Goal: Submit feedback/report problem

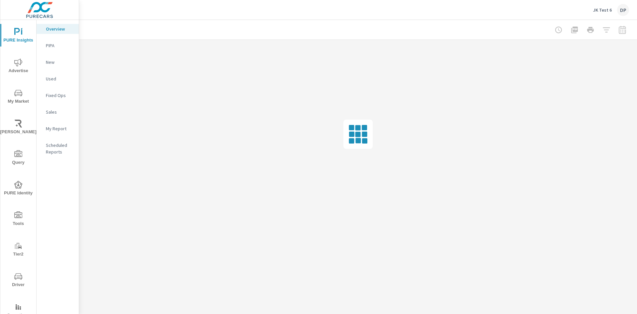
scroll to position [22, 0]
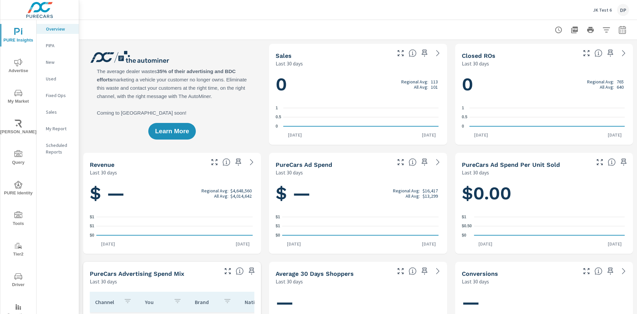
scroll to position [22, 0]
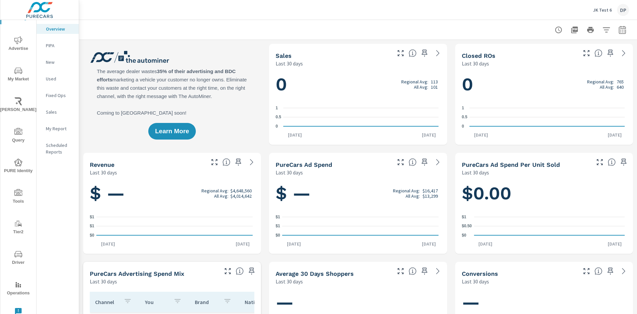
click at [17, 311] on icon "nav menu" at bounding box center [18, 311] width 7 height 7
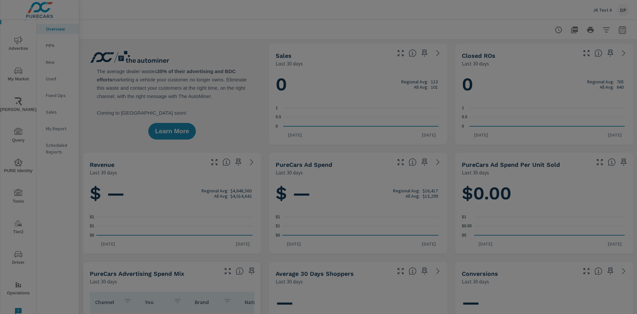
scroll to position [0, 0]
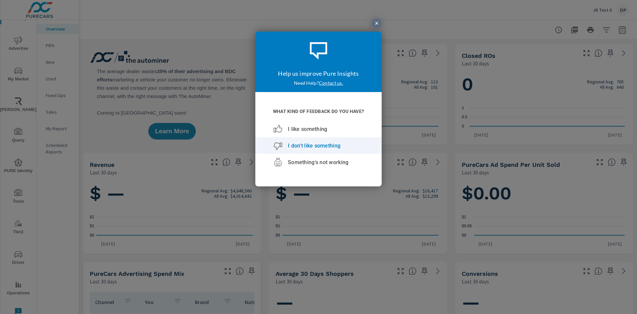
click at [314, 146] on span "I don't like something" at bounding box center [314, 145] width 53 height 6
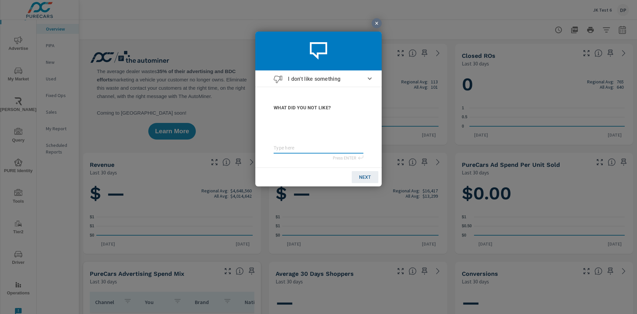
click at [319, 148] on textarea at bounding box center [319, 148] width 90 height 6
type textarea "teste"
type textarea "teste t"
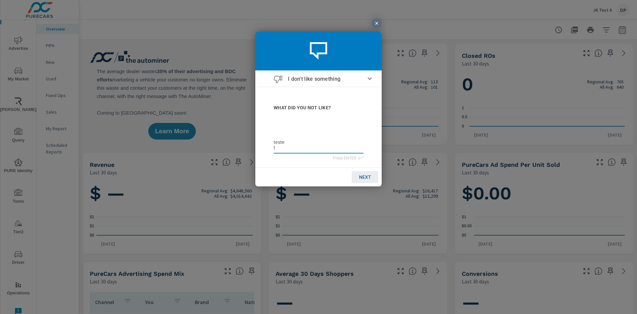
type textarea "teste tt"
click at [319, 145] on textarea "teste tt" at bounding box center [319, 144] width 90 height 11
type textarea "teste tt"
click at [365, 177] on span "NEXT" at bounding box center [365, 176] width 12 height 5
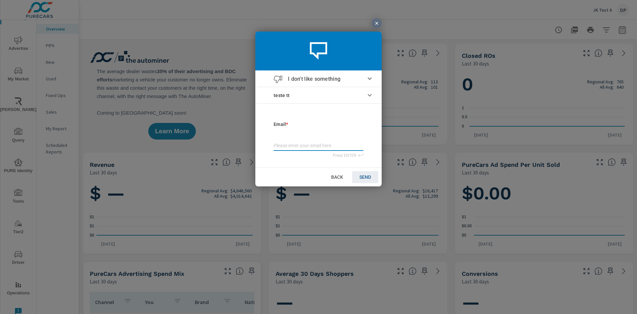
click at [319, 147] on input "email" at bounding box center [319, 146] width 90 height 7
type input "[EMAIL_ADDRESS][DOMAIN_NAME]"
click at [365, 177] on span "SEND" at bounding box center [366, 176] width 12 height 5
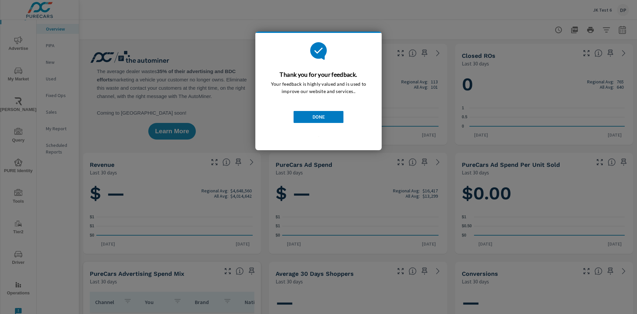
click at [319, 117] on span "DONE" at bounding box center [319, 116] width 12 height 5
